Goal: Task Accomplishment & Management: Complete application form

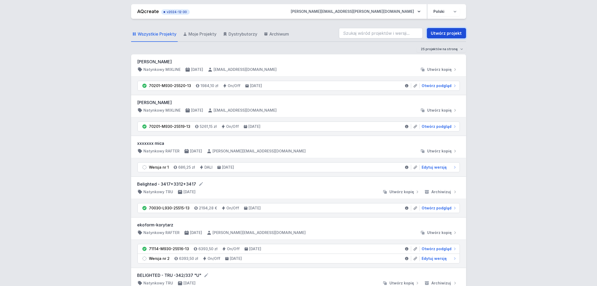
click at [445, 31] on link "Utwórz projekt" at bounding box center [446, 33] width 39 height 10
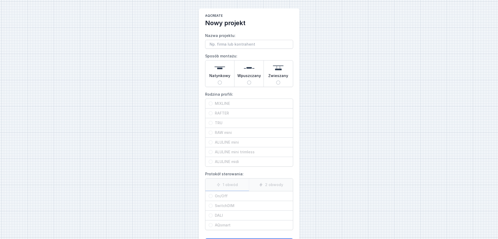
click at [224, 43] on input "Nazwa projektu:" at bounding box center [249, 44] width 88 height 9
type input "Bibliothek-LENS LINE"
click at [222, 73] on span "Natynkowy" at bounding box center [219, 76] width 21 height 7
click at [222, 80] on input "Natynkowy" at bounding box center [220, 82] width 4 height 4
radio input "true"
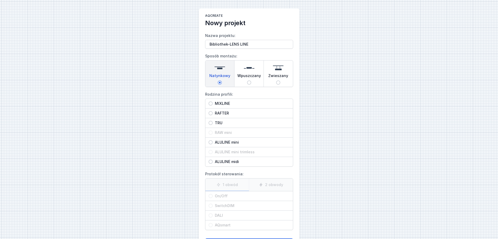
scroll to position [24, 0]
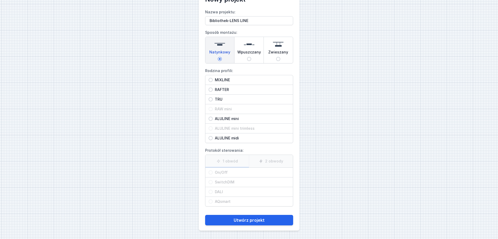
click at [210, 79] on input "MIXLINE" at bounding box center [210, 80] width 4 height 4
radio input "true"
click at [212, 181] on input "SwitchDIM" at bounding box center [210, 182] width 4 height 4
radio input "true"
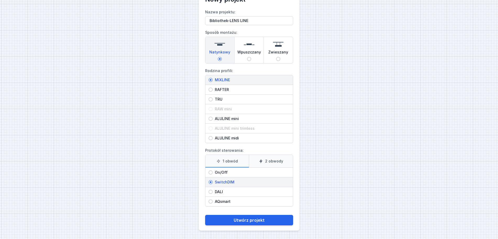
click at [212, 181] on input "SwitchDIM" at bounding box center [210, 182] width 4 height 4
click at [210, 181] on input "SwitchDIM" at bounding box center [210, 182] width 4 height 4
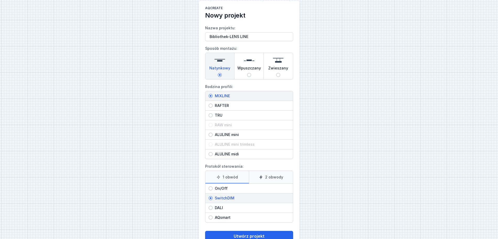
scroll to position [0, 0]
